Goal: Information Seeking & Learning: Learn about a topic

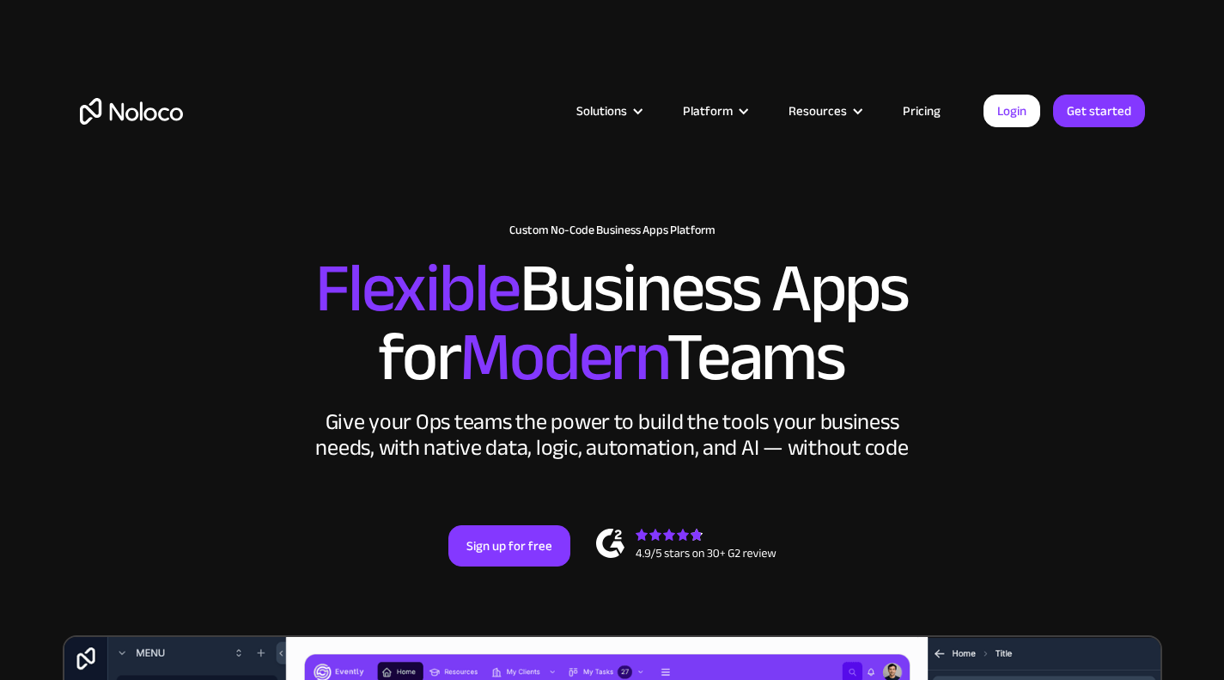
click at [918, 113] on link "Pricing" at bounding box center [922, 111] width 81 height 22
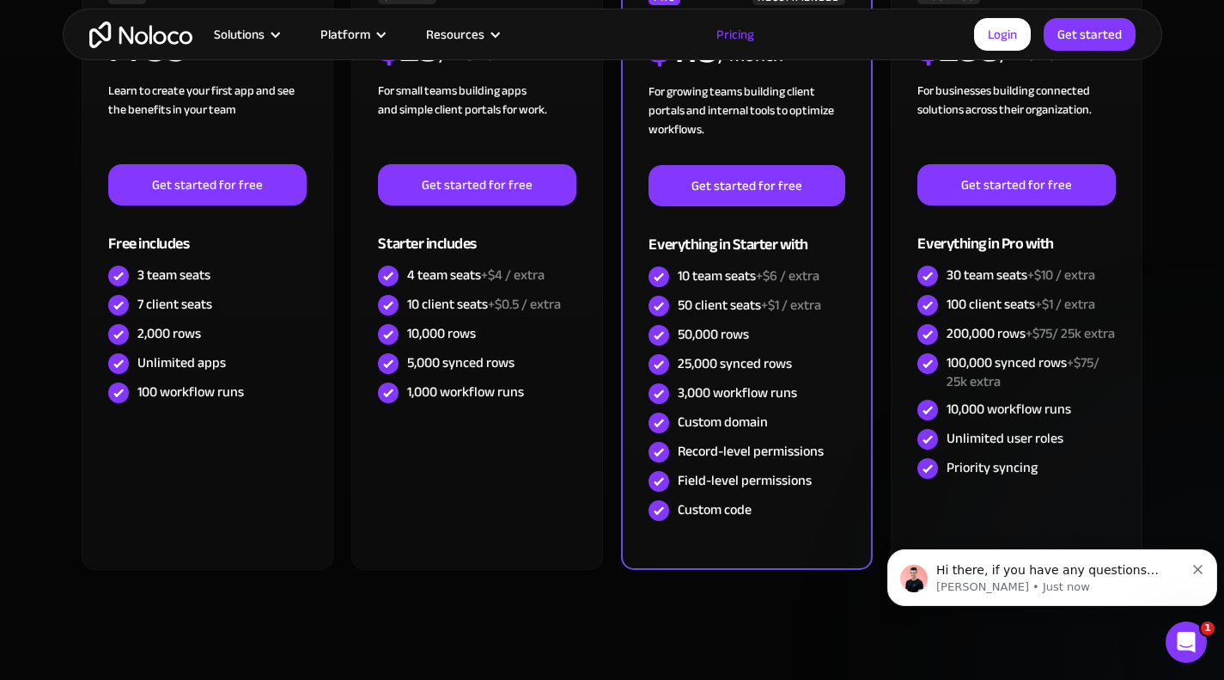
scroll to position [601, 0]
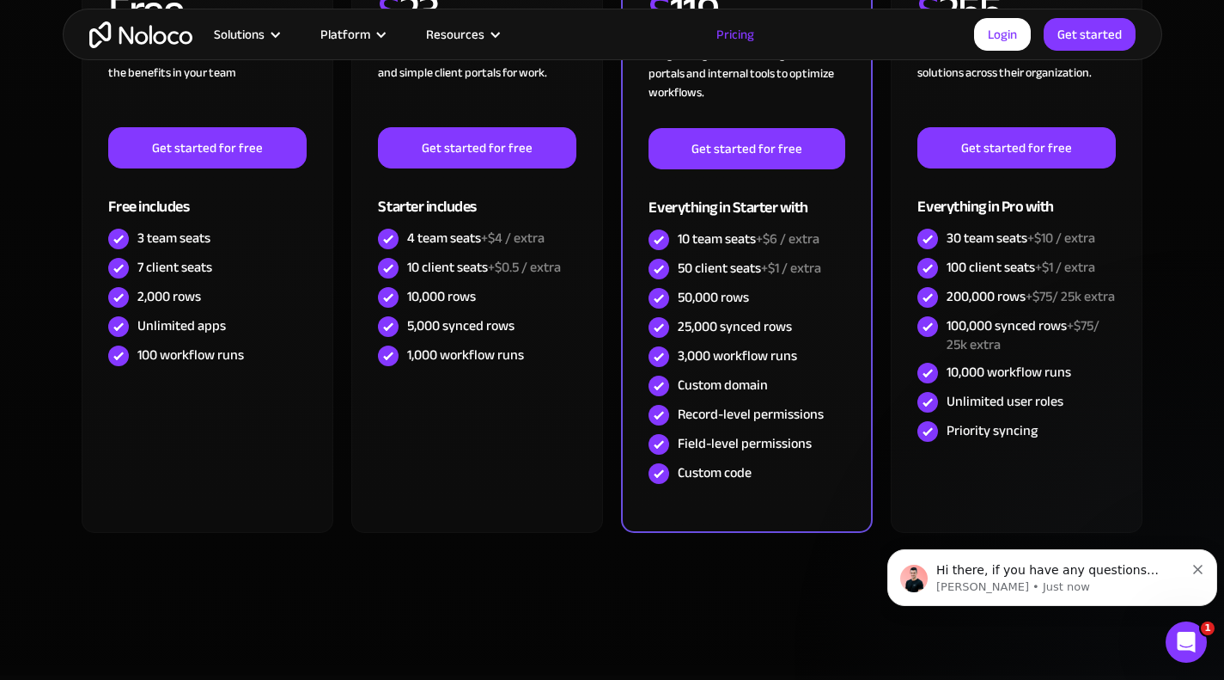
click at [1194, 569] on icon "Dismiss notification" at bounding box center [1197, 569] width 9 height 9
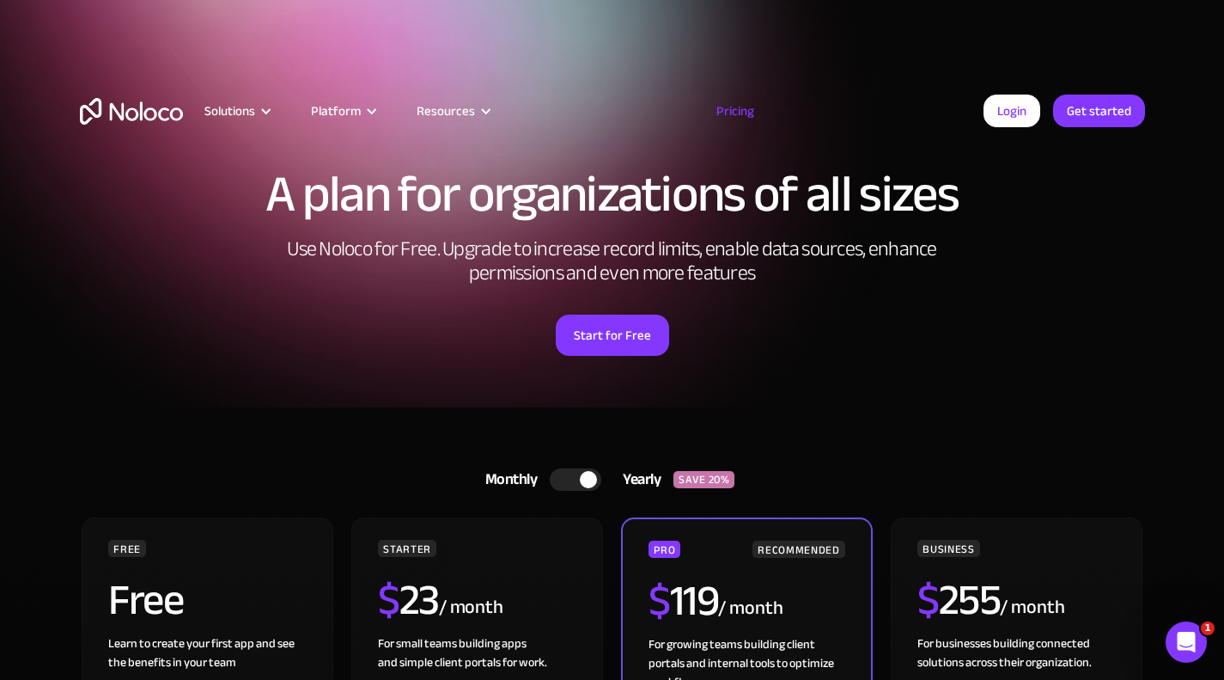
scroll to position [0, 0]
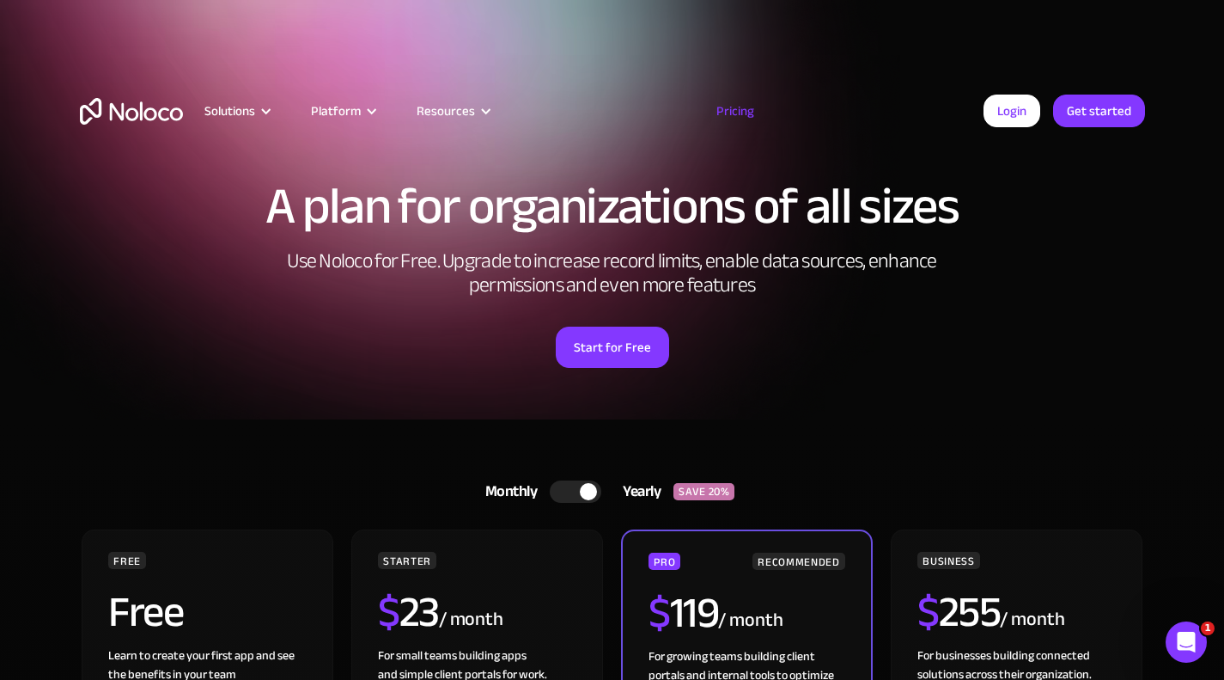
click at [1111, 296] on div "A plan for organizations of all sizes Use Noloco for Free. Upgrade to increase …" at bounding box center [613, 274] width 1100 height 290
